Goal: Information Seeking & Learning: Understand process/instructions

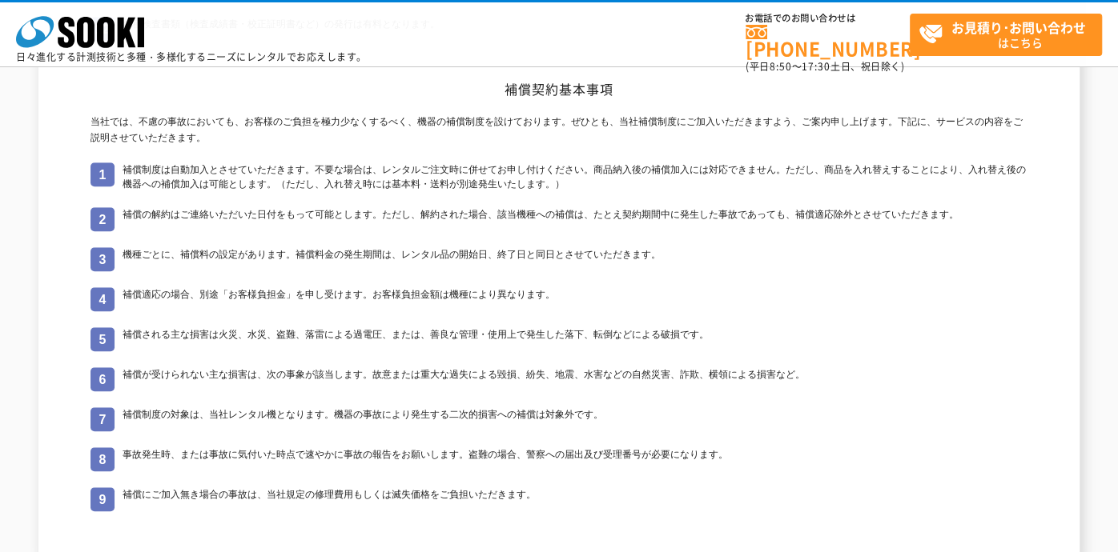
scroll to position [721, 0]
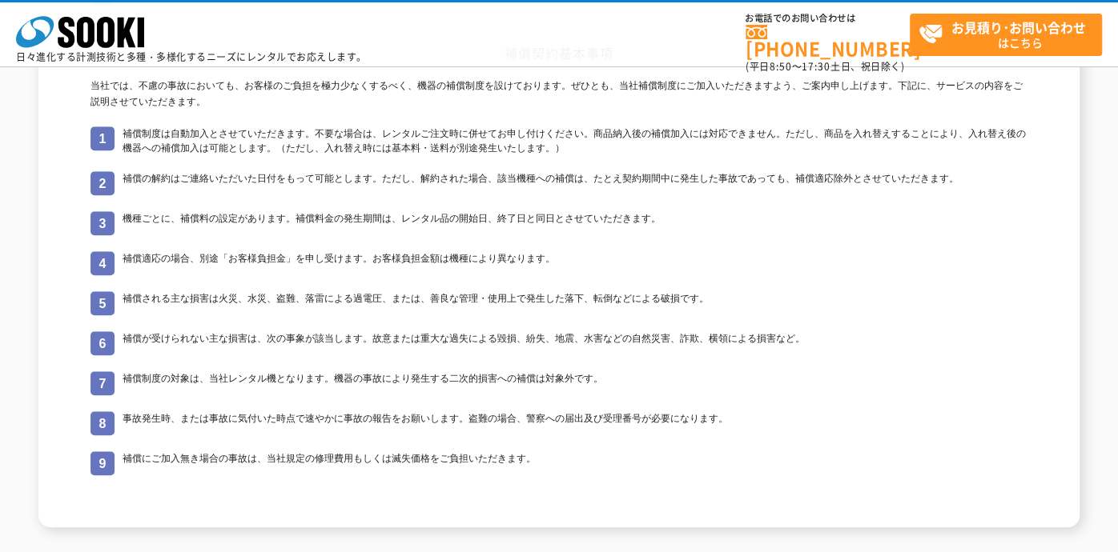
click at [100, 267] on li "補償適応の場合、別途「お客様負担金」を申し受けます。お客様負担金額は機種により異なります。" at bounding box center [558, 263] width 937 height 24
drag, startPoint x: 123, startPoint y: 255, endPoint x: 289, endPoint y: 263, distance: 165.9
click at [289, 263] on li "補償適応の場合、別途「お客様負担金」を申し受けます。お客様負担金額は機種により異なります。" at bounding box center [558, 263] width 937 height 24
copy li "補償適応の場合、別途「お客様負担金"
click at [155, 258] on li "補償適応の場合、別途「お客様負担金」を申し受けます。お客様負担金額は機種により異なります。" at bounding box center [558, 263] width 937 height 24
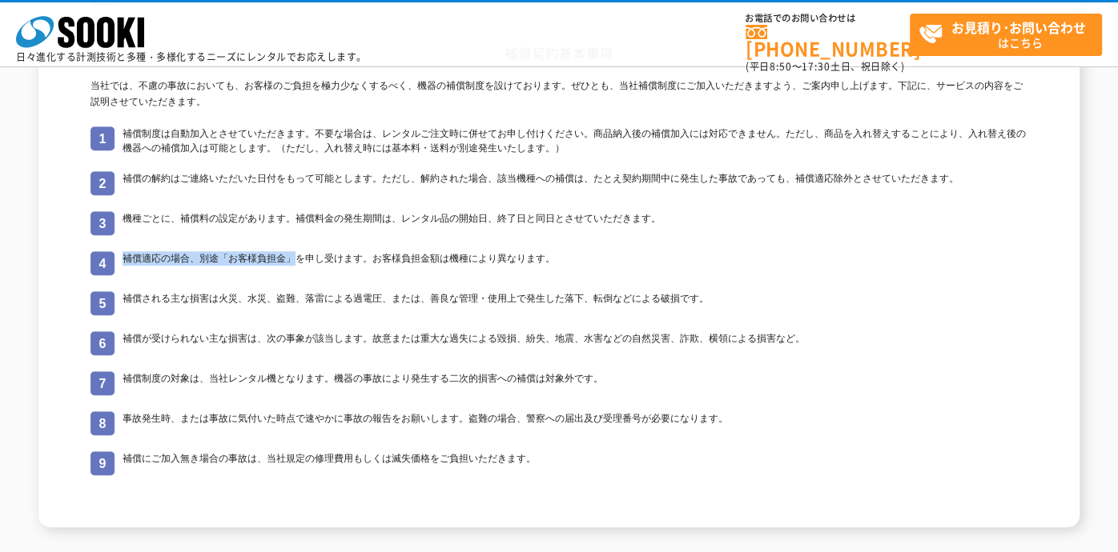
drag, startPoint x: 120, startPoint y: 260, endPoint x: 295, endPoint y: 258, distance: 174.6
click at [295, 258] on li "補償適応の場合、別途「お客様負担金」を申し受けます。お客様負担金額は機種により異なります。" at bounding box center [558, 263] width 937 height 24
copy li "補償適応の場合、別途「お客様負担金」"
click at [169, 267] on li "補償適応の場合、別途「お客様負担金」を申し受けます。お客様負担金額は機種により異なります。" at bounding box center [558, 263] width 937 height 24
drag, startPoint x: 143, startPoint y: 259, endPoint x: 159, endPoint y: 256, distance: 16.3
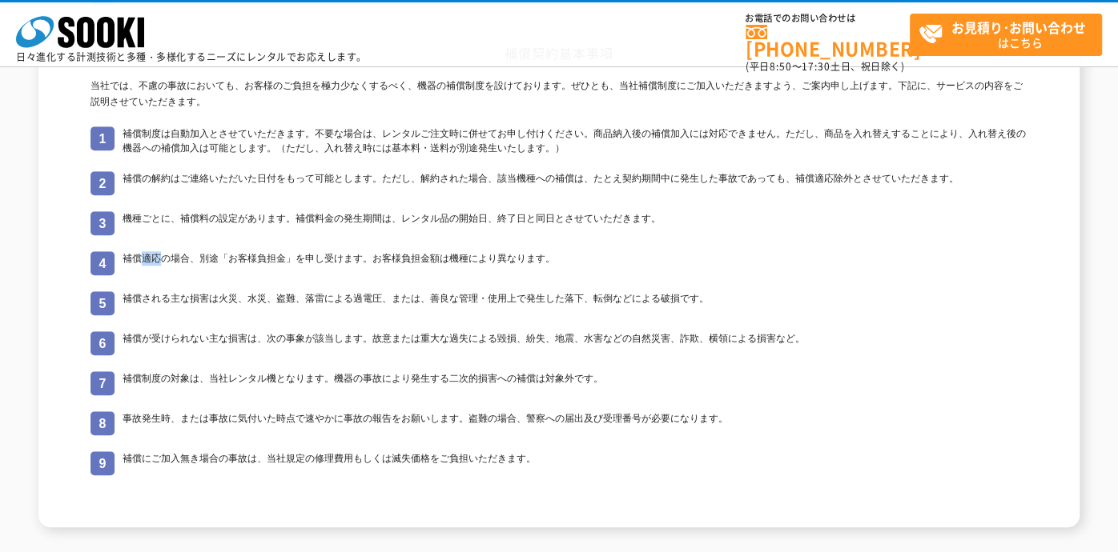
click at [159, 256] on li "補償適応の場合、別途「お客様負担金」を申し受けます。お客様負担金額は機種により異なります。" at bounding box center [558, 263] width 937 height 24
